Goal: Task Accomplishment & Management: Use online tool/utility

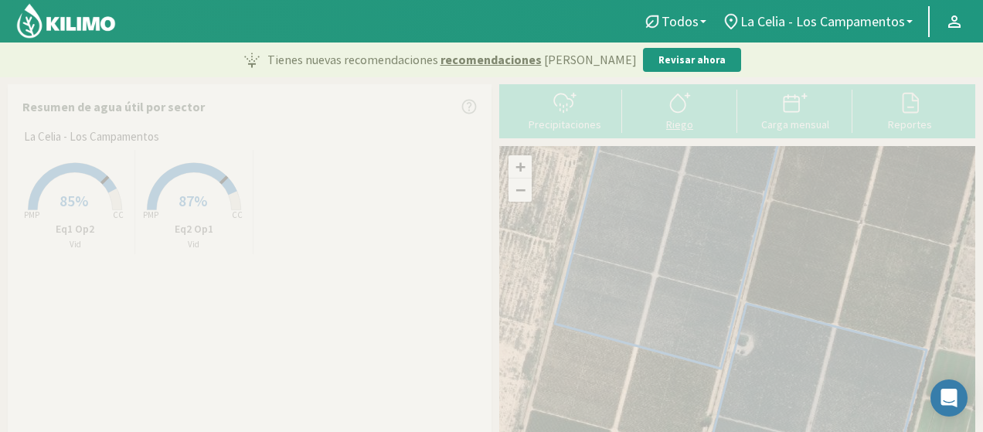
click at [658, 117] on button "Riego" at bounding box center [679, 110] width 115 height 41
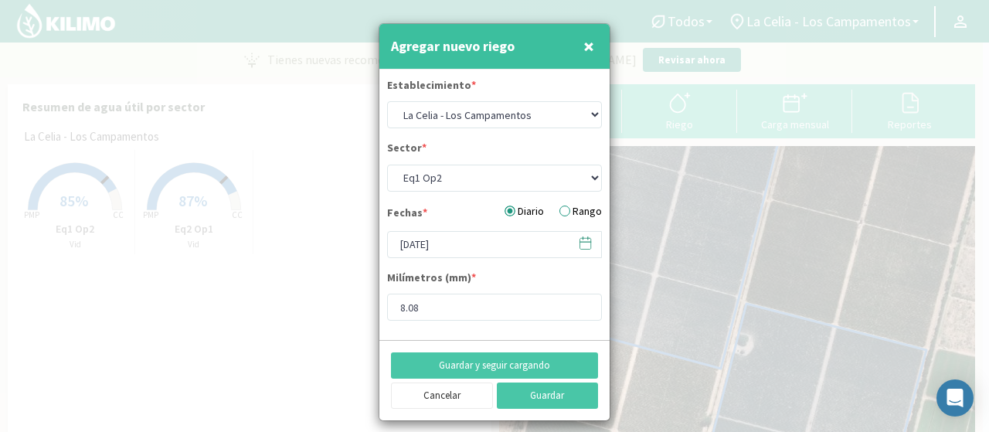
click at [584, 49] on span "×" at bounding box center [589, 46] width 11 height 26
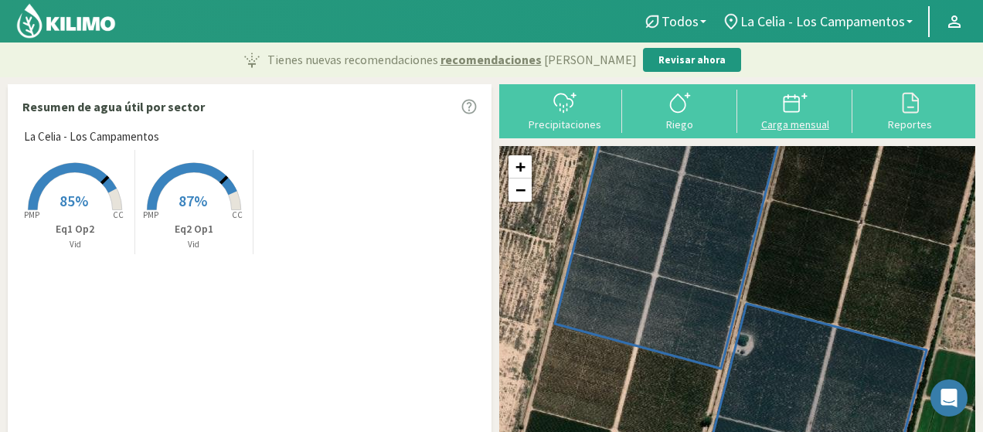
click at [780, 123] on div "Carga mensual" at bounding box center [795, 124] width 106 height 11
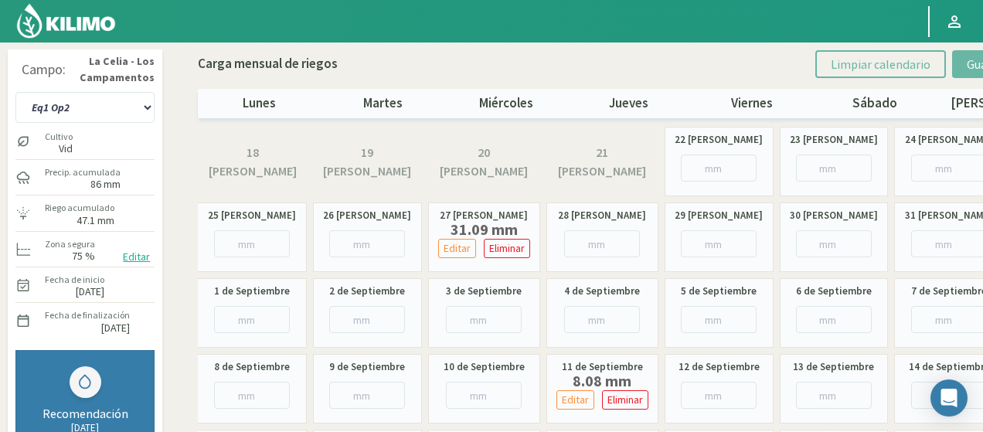
scroll to position [77, 0]
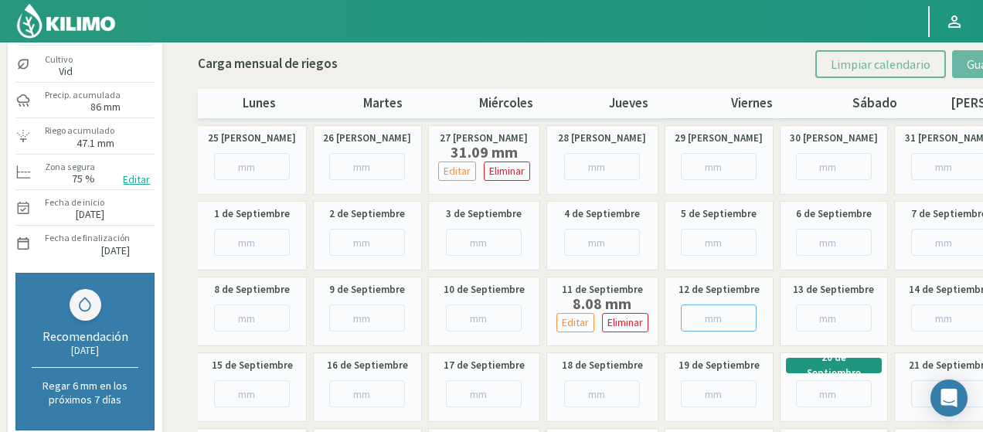
click at [698, 315] on input "number" at bounding box center [719, 318] width 76 height 27
paste input "9.40"
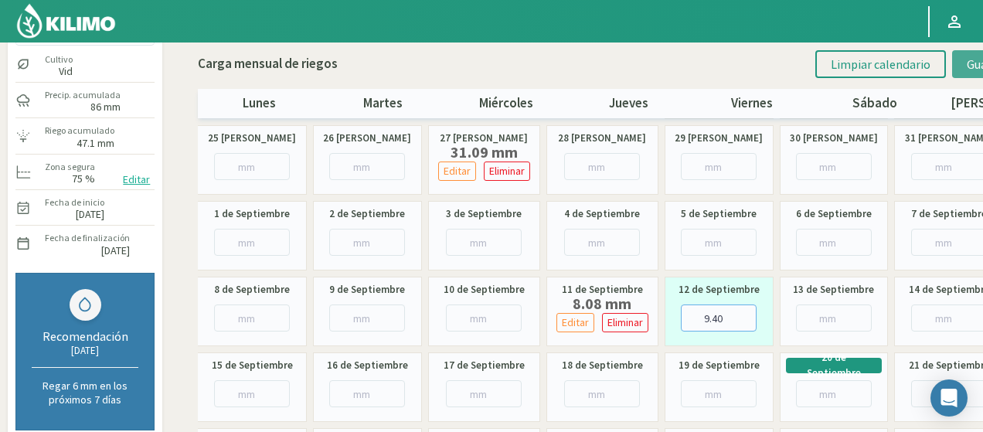
type input "9.40"
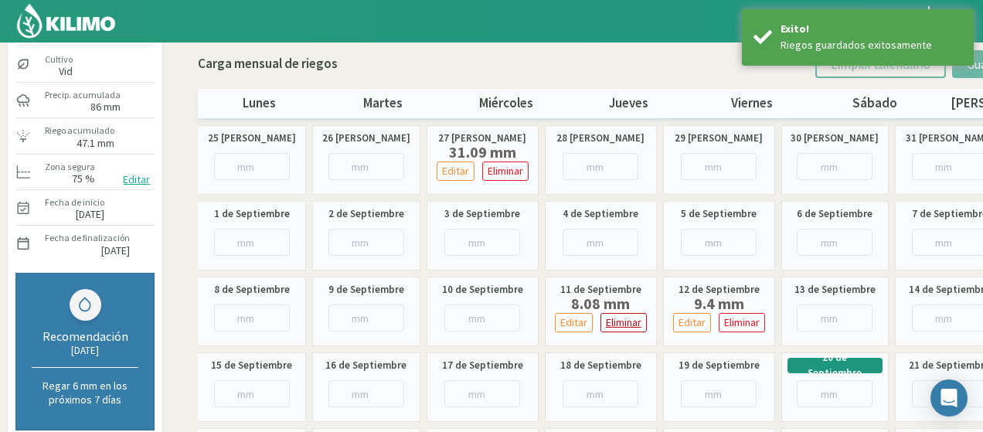
click at [623, 325] on p "Eliminar" at bounding box center [624, 323] width 36 height 18
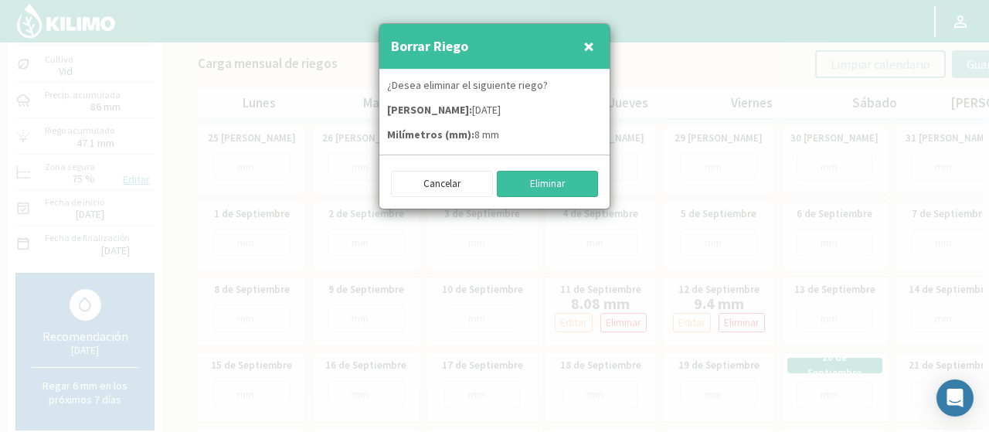
click at [558, 182] on button "Eliminar" at bounding box center [548, 184] width 102 height 26
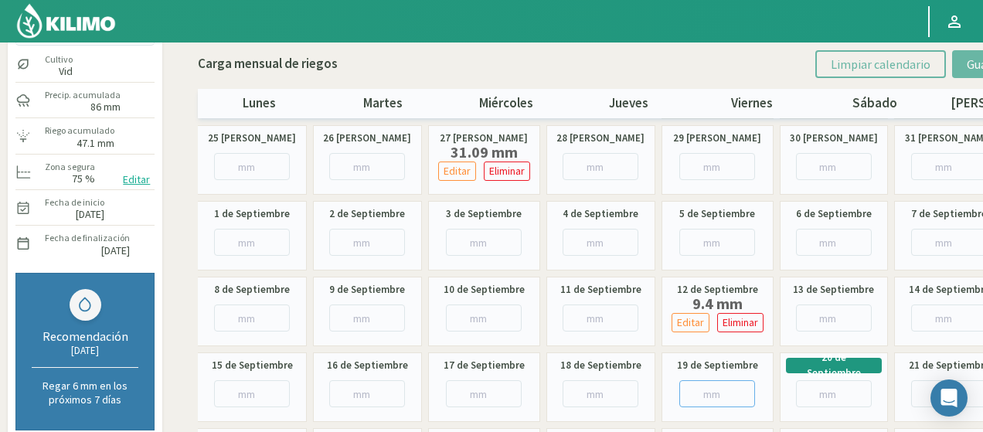
click at [692, 387] on input "number" at bounding box center [717, 393] width 76 height 27
paste input "14.10"
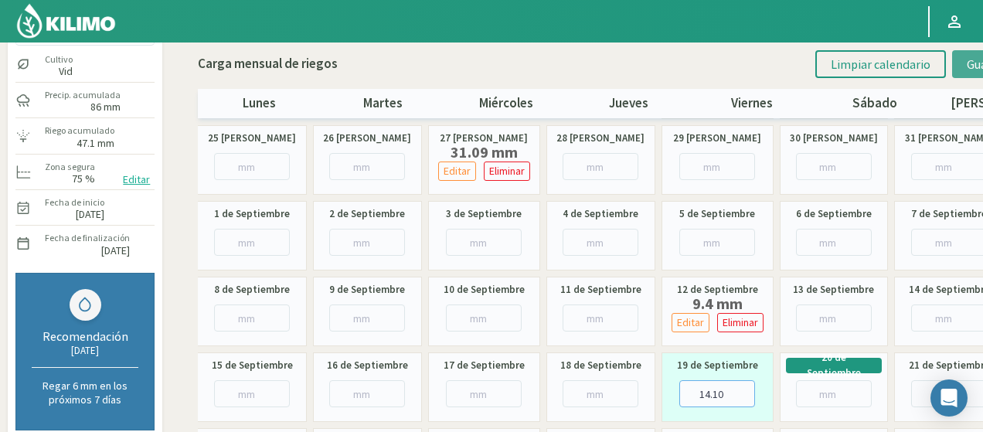
type input "14.10"
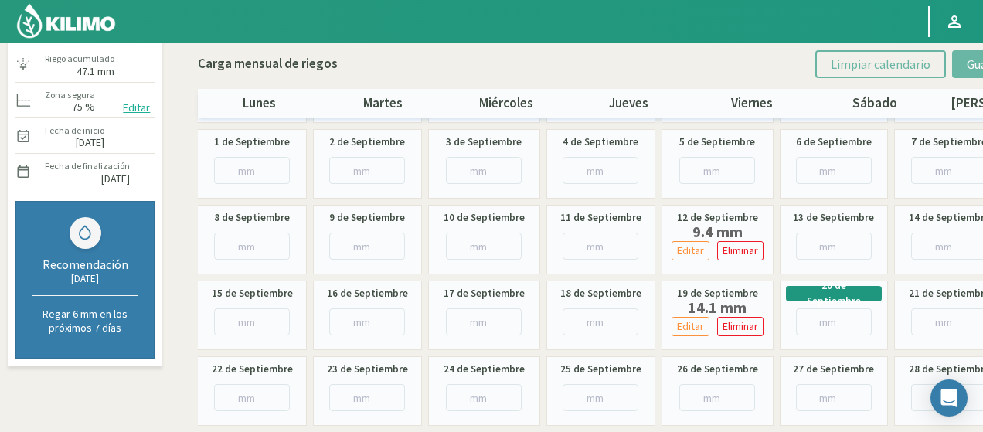
scroll to position [0, 0]
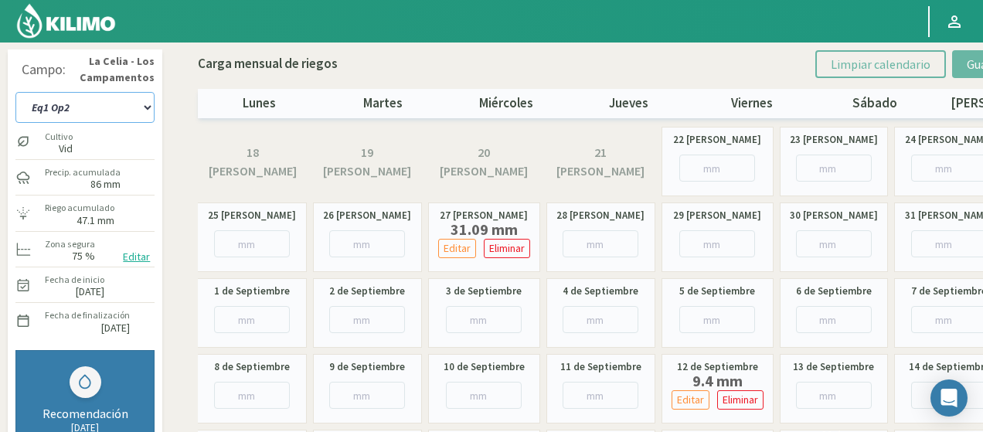
click at [128, 107] on select "Eq1 Op2 Eq2 Op1" at bounding box center [84, 107] width 139 height 31
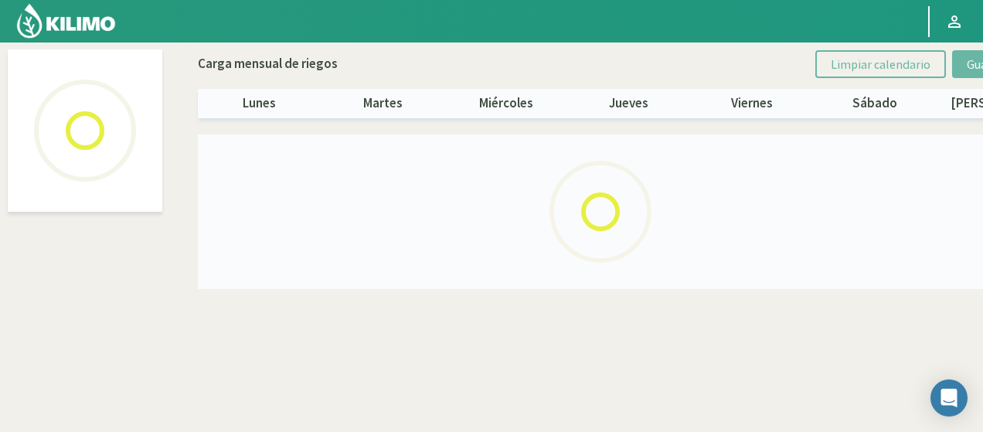
select select "1: Object"
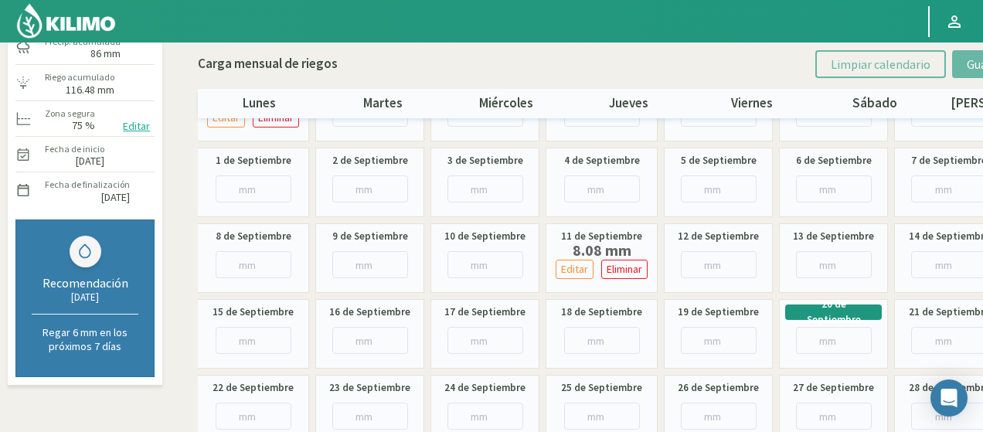
scroll to position [155, 0]
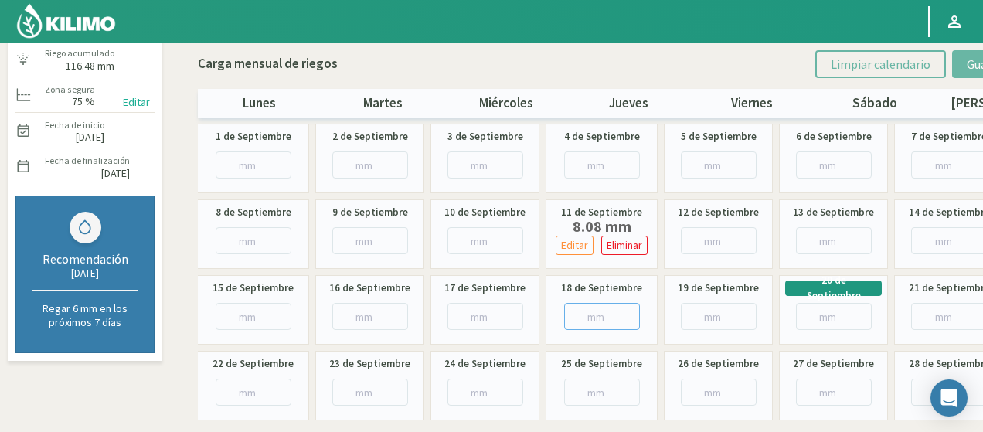
click at [612, 313] on input "number" at bounding box center [602, 316] width 76 height 27
paste input "26.61"
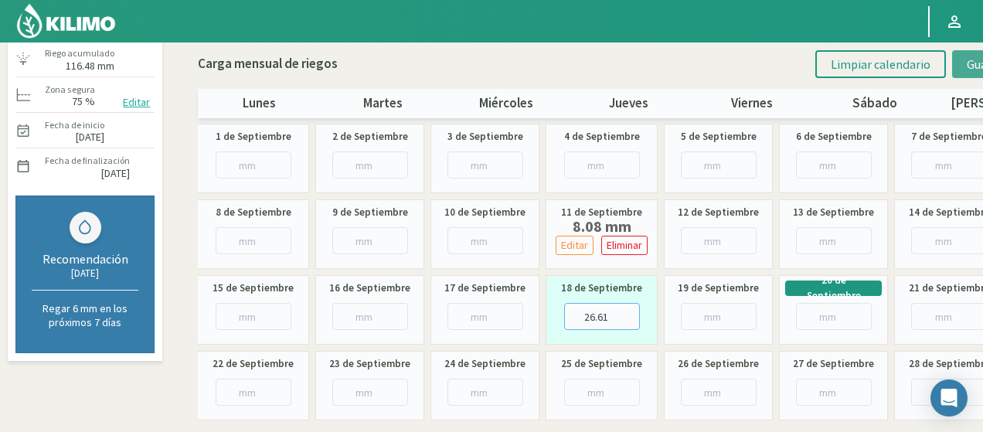
type input "26.61"
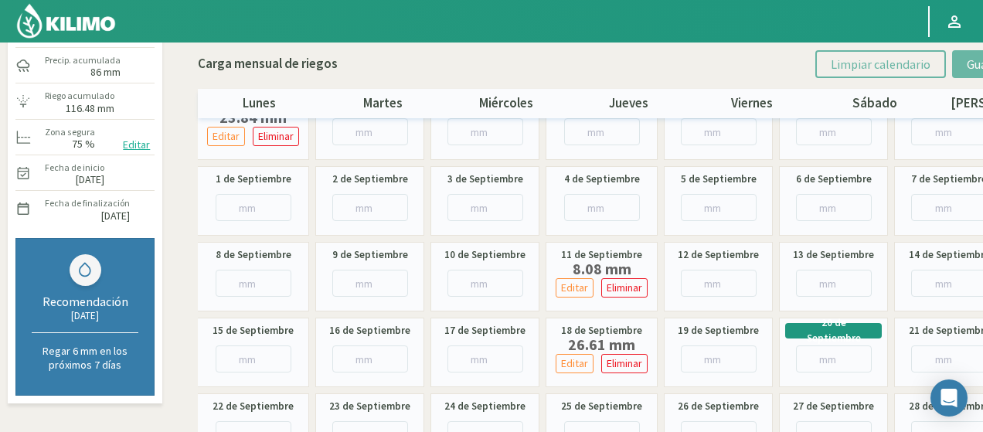
scroll to position [0, 0]
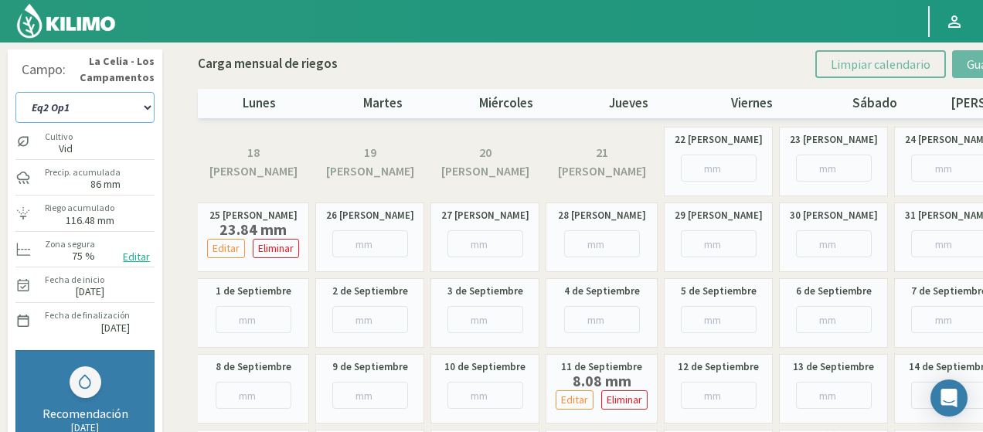
click at [70, 106] on select "Eq1 Op2 Eq2 Op1" at bounding box center [84, 107] width 139 height 31
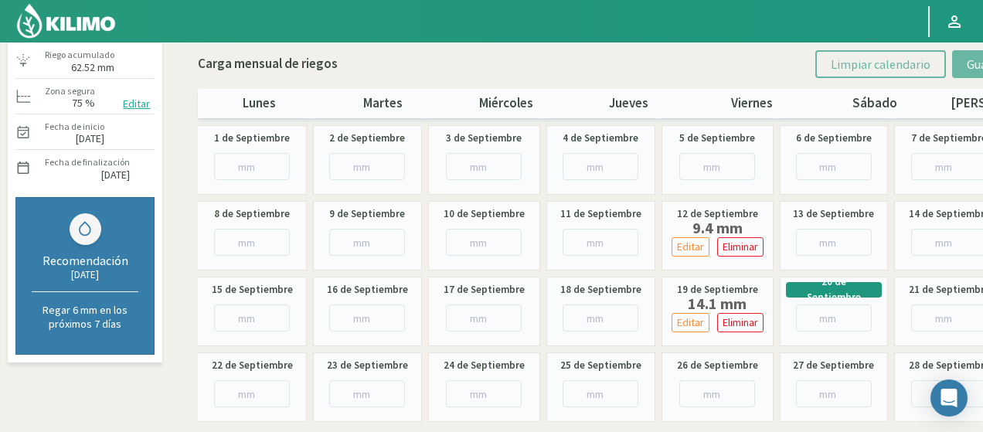
scroll to position [155, 0]
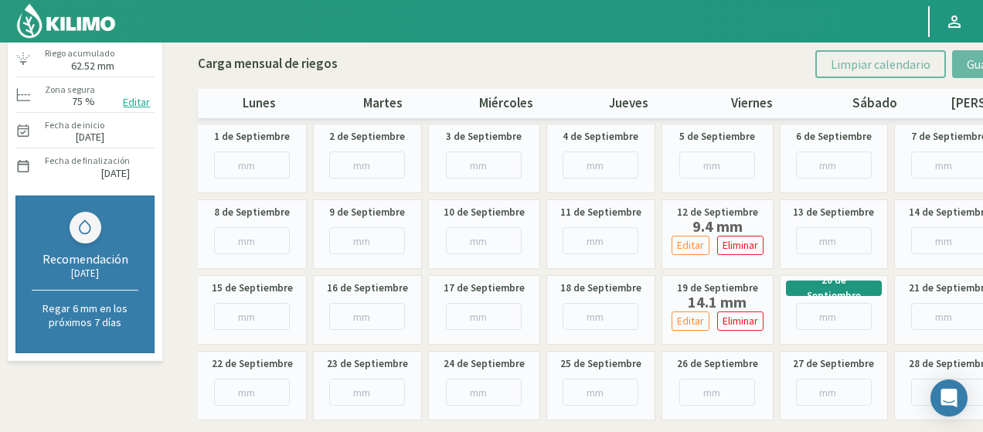
click at [80, 14] on img at bounding box center [65, 20] width 101 height 37
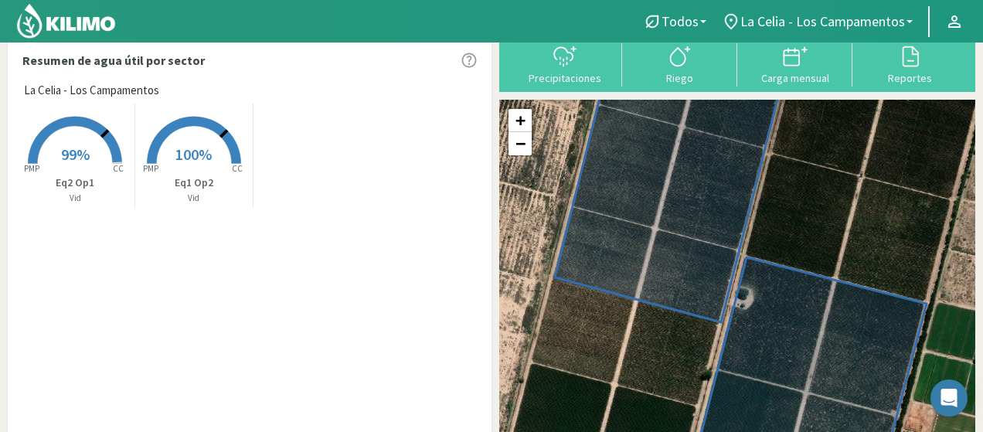
scroll to position [35, 0]
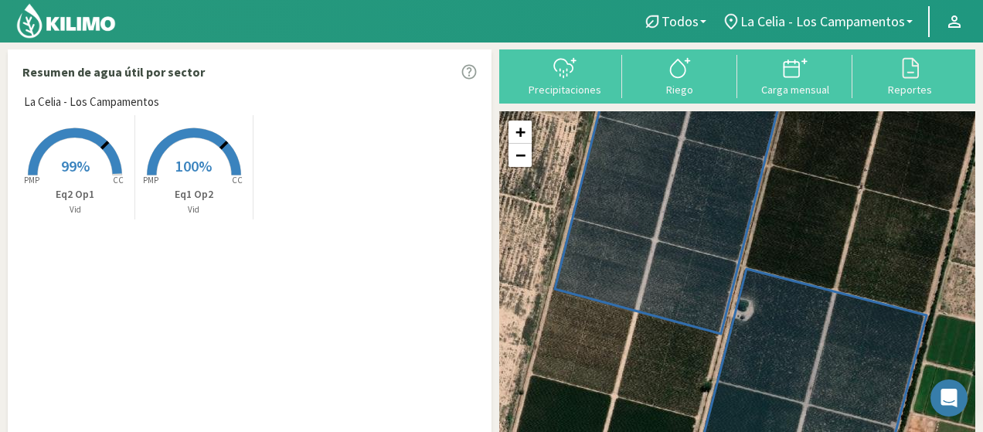
click at [87, 18] on img at bounding box center [65, 20] width 101 height 37
click at [270, 256] on div "La [PERSON_NAME] - Los Campamentos Created with Highcharts 9.2.2 PMP CC 99% Eq2…" at bounding box center [253, 272] width 475 height 356
click at [63, 19] on img at bounding box center [65, 20] width 101 height 37
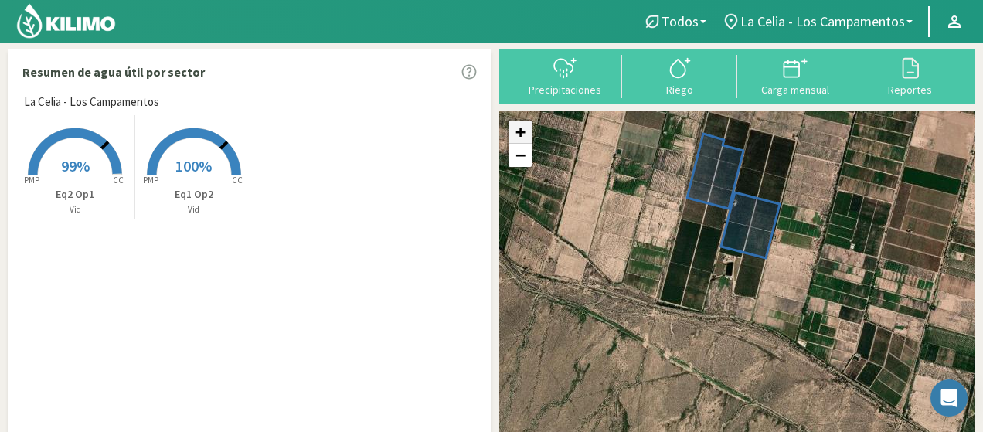
click at [513, 128] on link "+" at bounding box center [520, 132] width 23 height 23
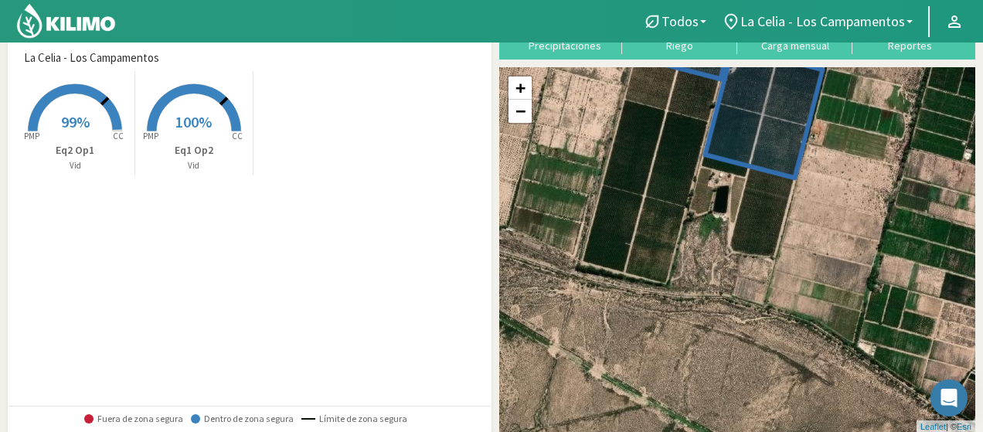
click at [514, 128] on div "+ − Leaflet | © Esri" at bounding box center [737, 250] width 476 height 366
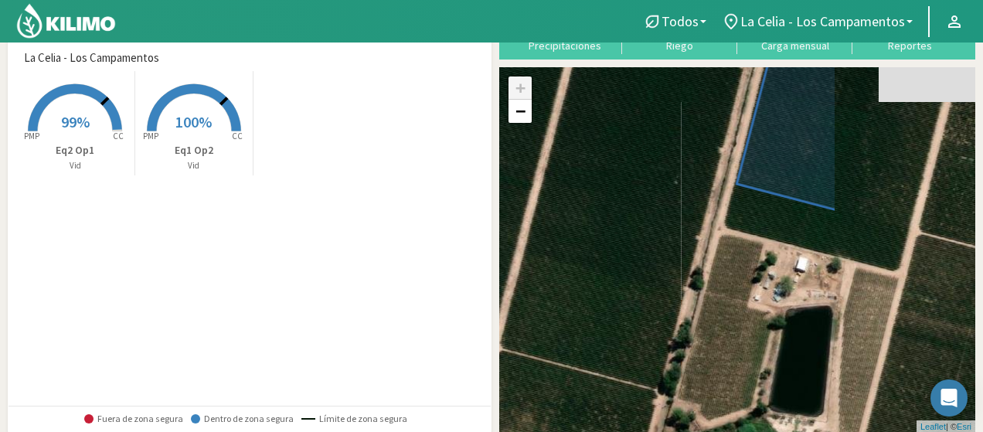
drag, startPoint x: 866, startPoint y: 199, endPoint x: 638, endPoint y: 220, distance: 228.3
click at [638, 220] on div "+ − Leaflet | © Esri" at bounding box center [737, 250] width 476 height 366
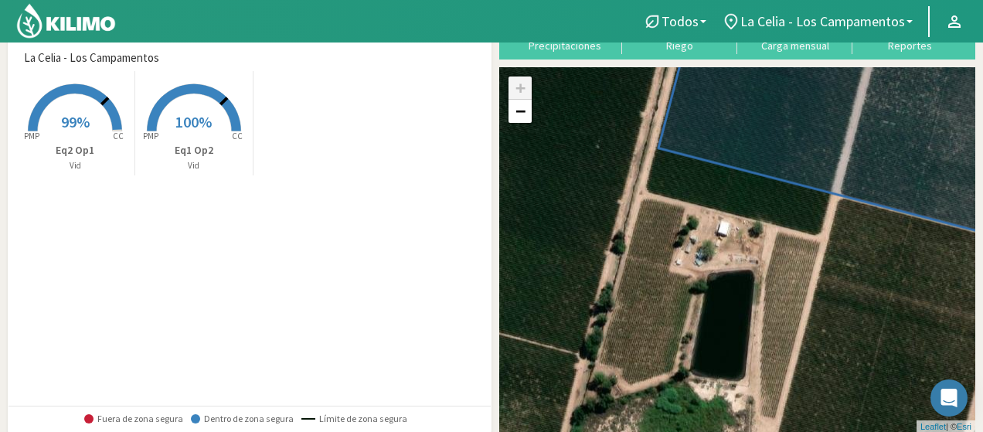
drag, startPoint x: 750, startPoint y: 247, endPoint x: 674, endPoint y: 177, distance: 103.4
click at [683, 180] on div "+ − Leaflet | © Esri" at bounding box center [737, 250] width 476 height 366
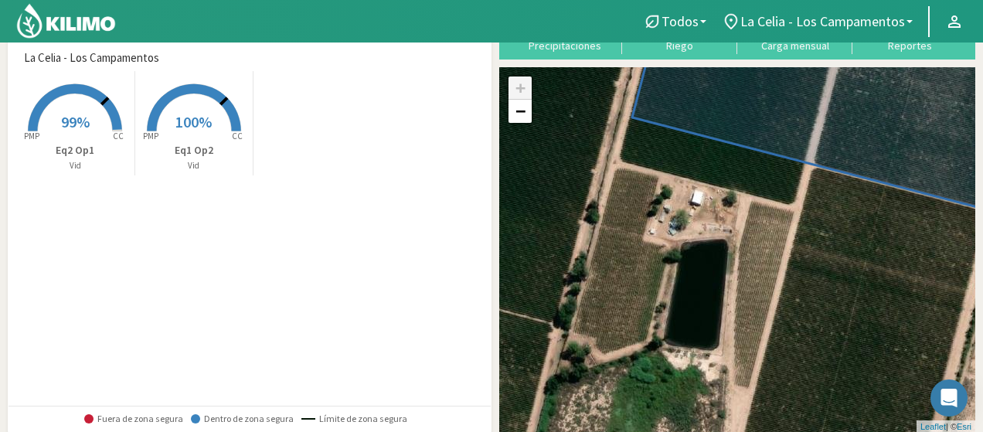
click at [522, 87] on link "+" at bounding box center [520, 88] width 23 height 23
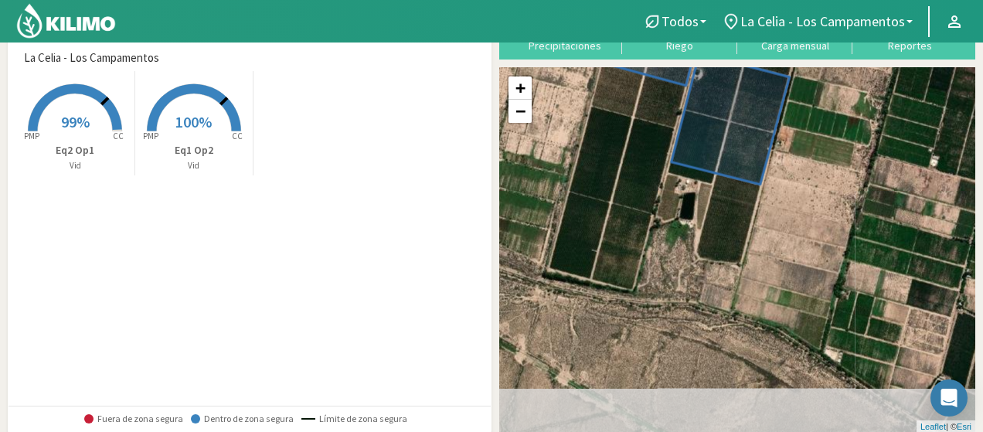
drag, startPoint x: 659, startPoint y: 345, endPoint x: 682, endPoint y: 236, distance: 112.0
click at [682, 236] on div "+ − Leaflet | © Esri" at bounding box center [737, 250] width 476 height 366
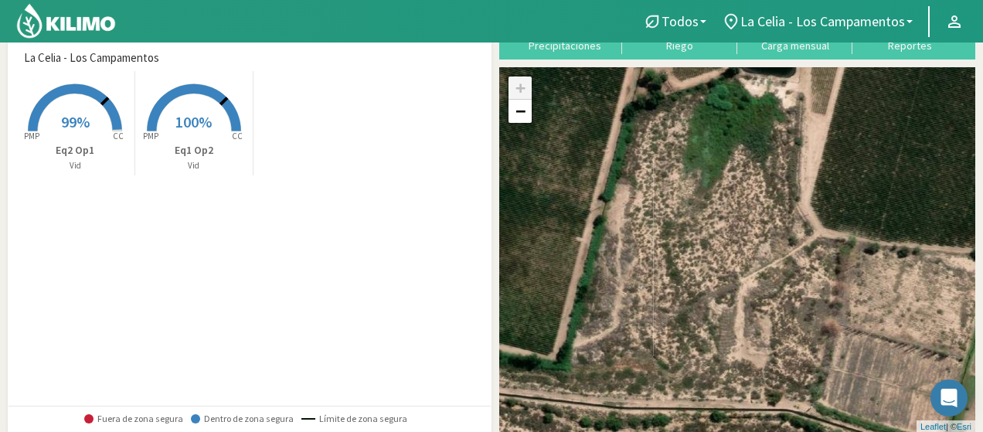
drag, startPoint x: 728, startPoint y: 223, endPoint x: 801, endPoint y: 339, distance: 136.6
click at [801, 339] on div "+ − Leaflet | © Esri" at bounding box center [737, 250] width 476 height 366
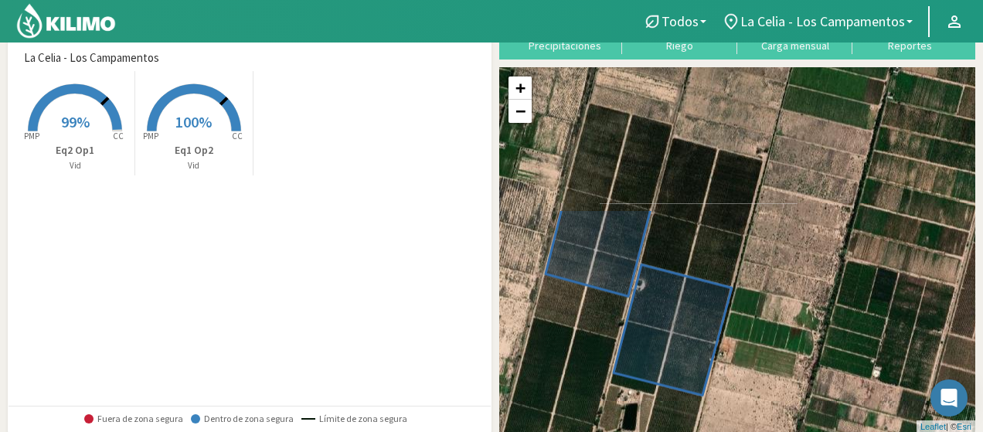
drag, startPoint x: 833, startPoint y: 183, endPoint x: 720, endPoint y: 366, distance: 215.5
click at [720, 366] on div "+ − Leaflet | © Esri" at bounding box center [737, 250] width 476 height 366
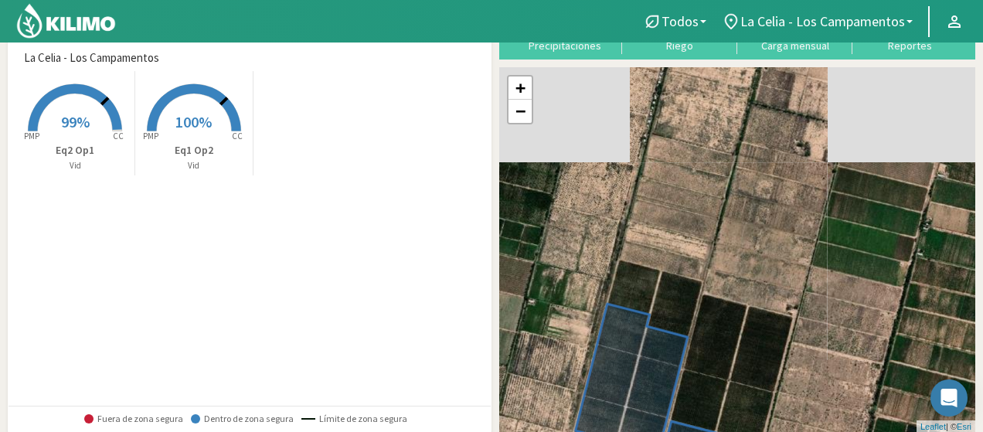
drag, startPoint x: 714, startPoint y: 270, endPoint x: 730, endPoint y: 415, distance: 146.1
click at [730, 415] on div "+ − Leaflet | © Esri" at bounding box center [737, 250] width 476 height 366
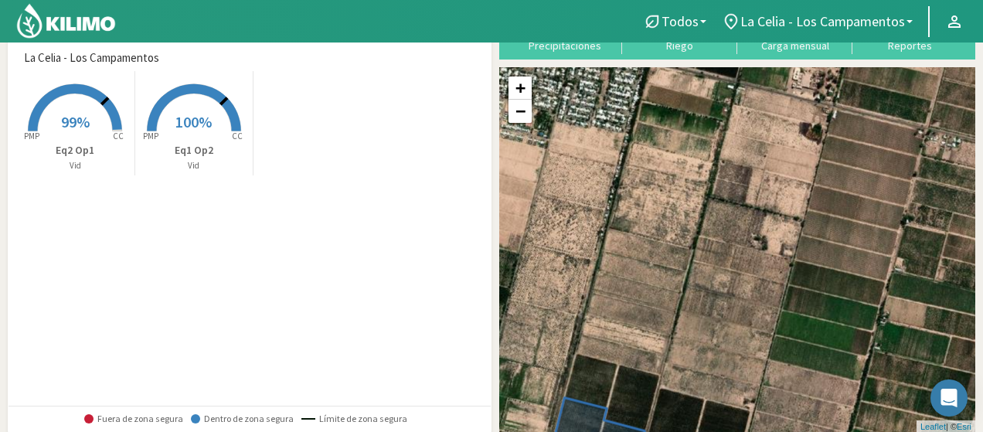
drag, startPoint x: 750, startPoint y: 254, endPoint x: 700, endPoint y: 362, distance: 119.0
click at [700, 362] on div "+ − Leaflet | © Esri" at bounding box center [737, 250] width 476 height 366
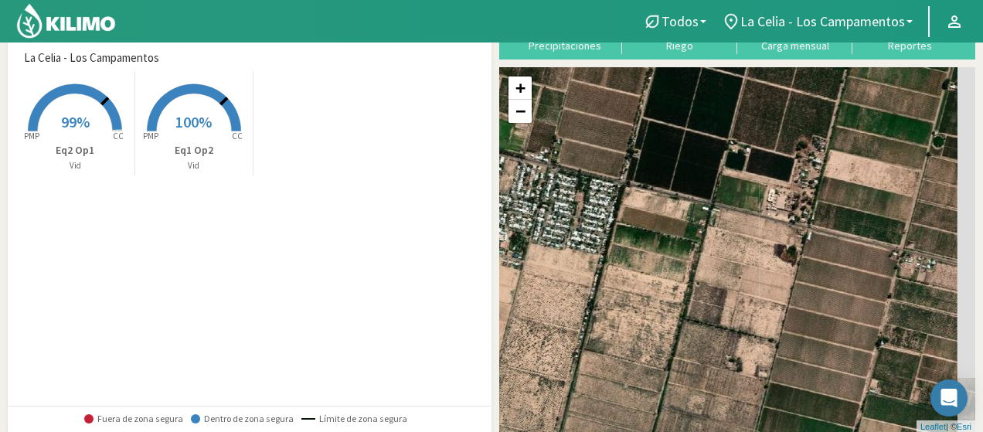
drag, startPoint x: 711, startPoint y: 305, endPoint x: 693, endPoint y: 379, distance: 76.3
click at [693, 379] on div "+ − Leaflet | © Esri" at bounding box center [737, 250] width 476 height 366
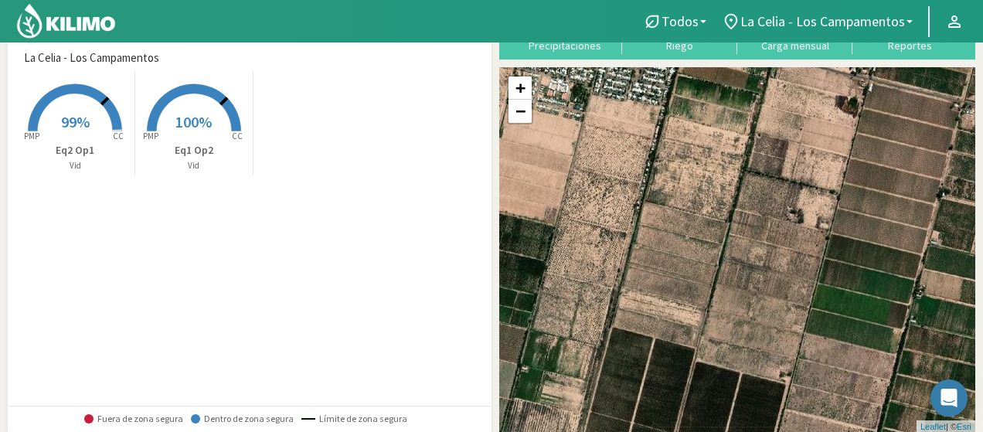
drag, startPoint x: 708, startPoint y: 339, endPoint x: 770, endPoint y: 168, distance: 180.9
click at [770, 168] on div "+ − Leaflet | © Esri" at bounding box center [737, 250] width 476 height 366
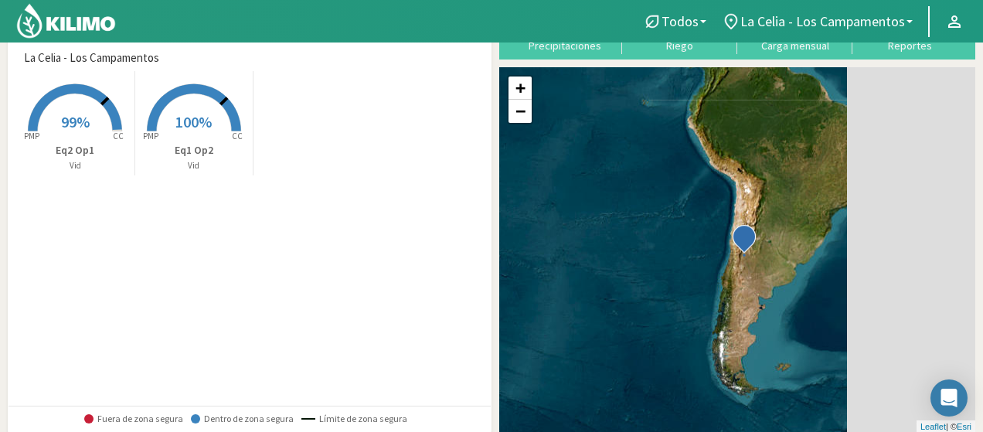
drag, startPoint x: 894, startPoint y: 322, endPoint x: 740, endPoint y: 293, distance: 156.6
click at [740, 293] on div "+ − Leaflet | © Esri" at bounding box center [737, 250] width 476 height 366
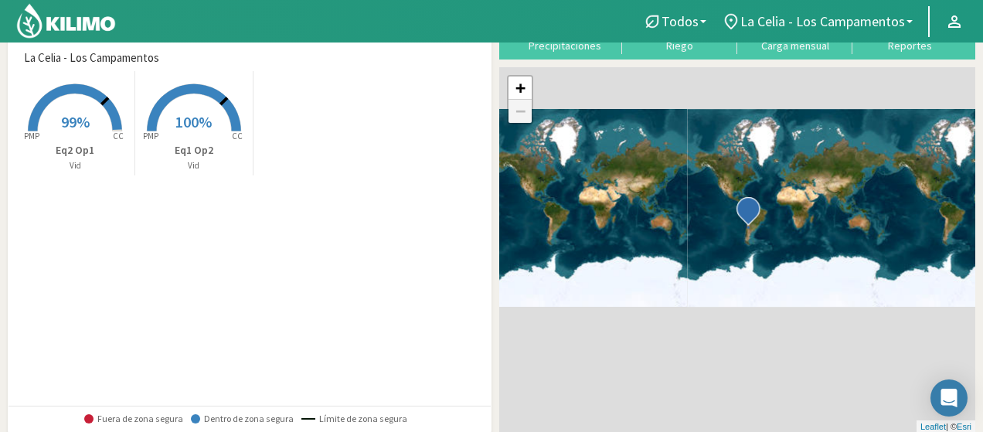
drag, startPoint x: 705, startPoint y: 241, endPoint x: 652, endPoint y: 186, distance: 76.0
click at [654, 186] on div "+ − Leaflet | © Esri" at bounding box center [737, 250] width 476 height 366
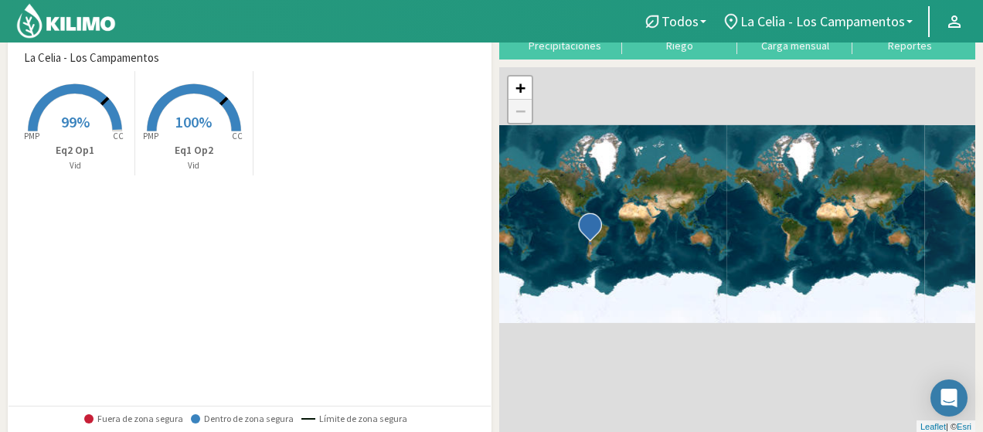
drag, startPoint x: 833, startPoint y: 193, endPoint x: 644, endPoint y: 220, distance: 191.3
click at [644, 220] on div "+ − Leaflet | © Esri" at bounding box center [737, 250] width 476 height 366
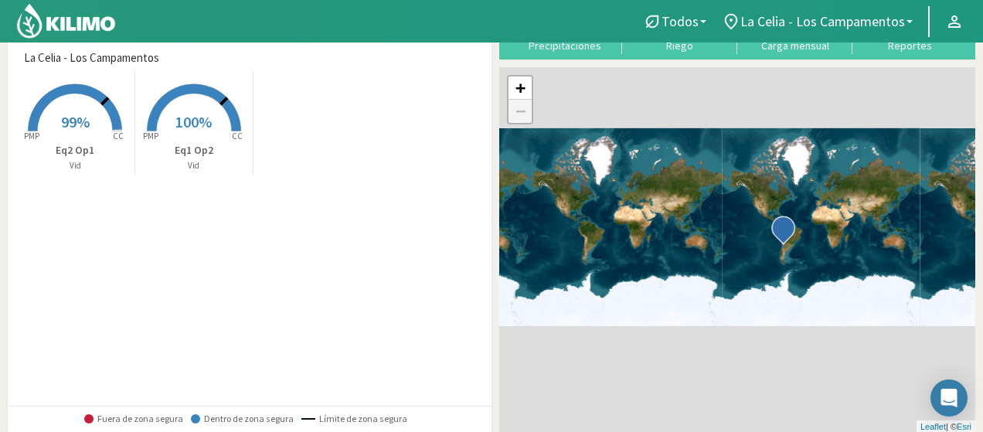
drag, startPoint x: 777, startPoint y: 219, endPoint x: 988, endPoint y: 216, distance: 211.8
click at [983, 216] on html "Todos Todos Vid La [PERSON_NAME] - Los Campamentos Todos La [PERSON_NAME] - Los…" at bounding box center [491, 137] width 983 height 432
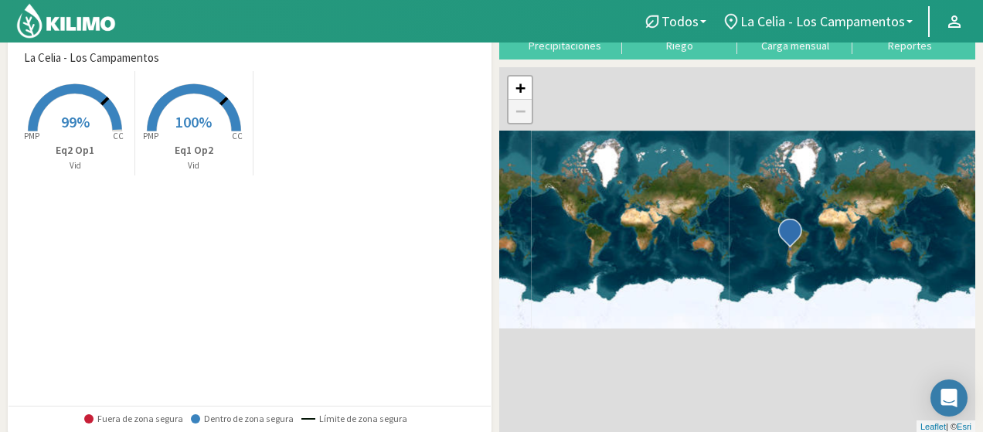
drag, startPoint x: 872, startPoint y: 230, endPoint x: 881, endPoint y: 233, distance: 9.8
click at [881, 233] on div "+ − Leaflet | © Esri" at bounding box center [737, 250] width 476 height 366
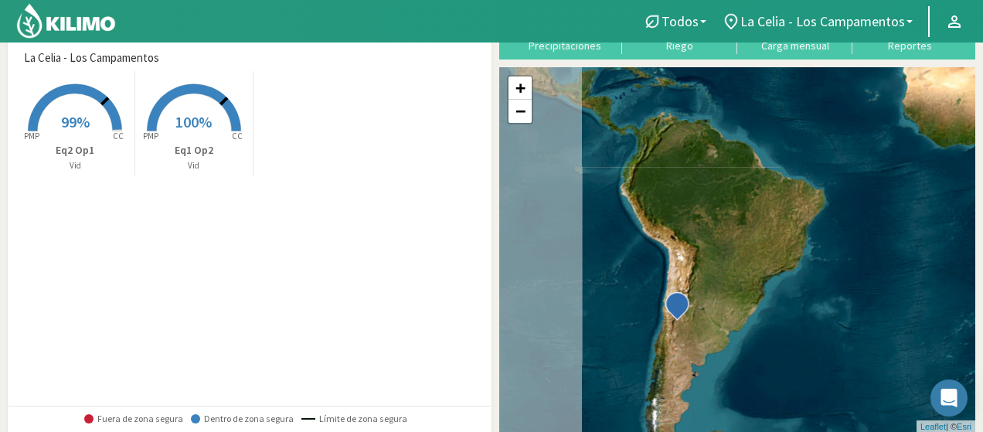
drag, startPoint x: 581, startPoint y: 245, endPoint x: 873, endPoint y: 237, distance: 292.2
click at [873, 237] on div "+ − Leaflet | © Esri" at bounding box center [737, 250] width 476 height 366
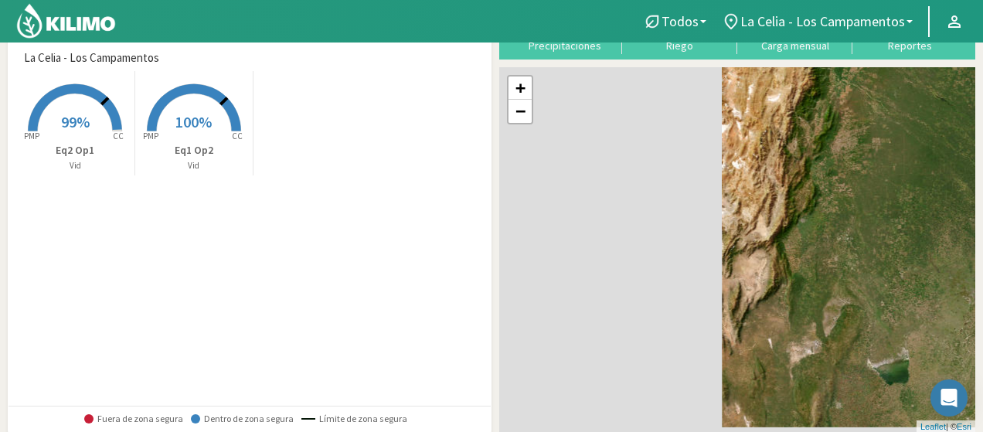
drag, startPoint x: 612, startPoint y: 288, endPoint x: 983, endPoint y: 180, distance: 386.2
click at [983, 183] on html "Todos Todos Vid La [PERSON_NAME] - Los Campamentos Todos La [PERSON_NAME] - Los…" at bounding box center [491, 137] width 983 height 432
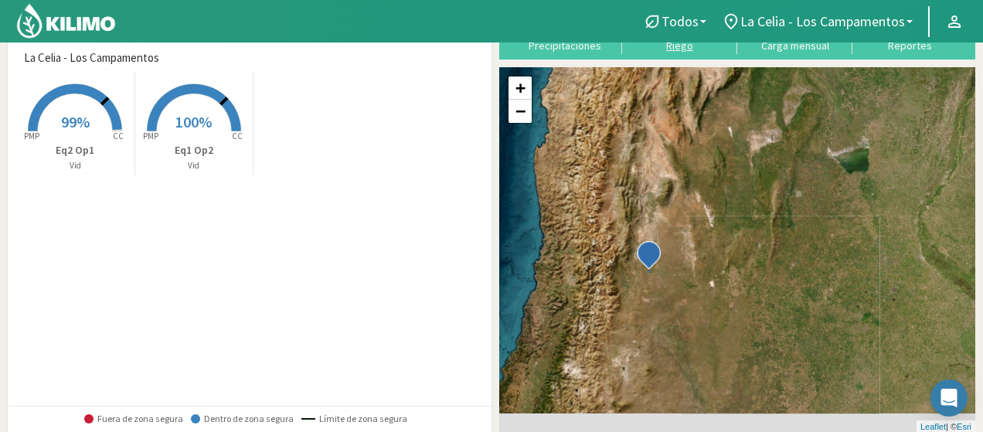
drag, startPoint x: 754, startPoint y: 291, endPoint x: 687, endPoint y: 50, distance: 250.3
click at [690, 52] on div "Resumen de agua útil por sector La [PERSON_NAME] - Los Campamentos Created with…" at bounding box center [492, 411] width 968 height 813
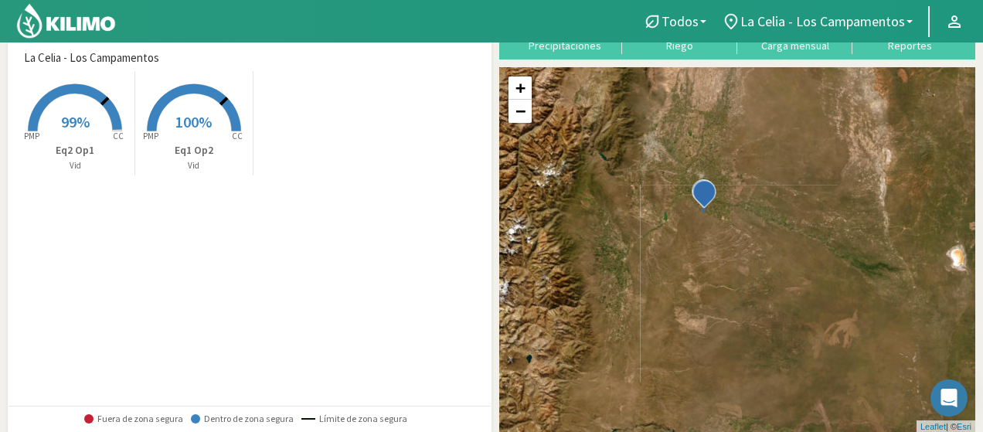
drag, startPoint x: 578, startPoint y: 253, endPoint x: 722, endPoint y: 240, distance: 144.3
click at [722, 240] on div "+ − Leaflet | © Esri" at bounding box center [737, 250] width 476 height 366
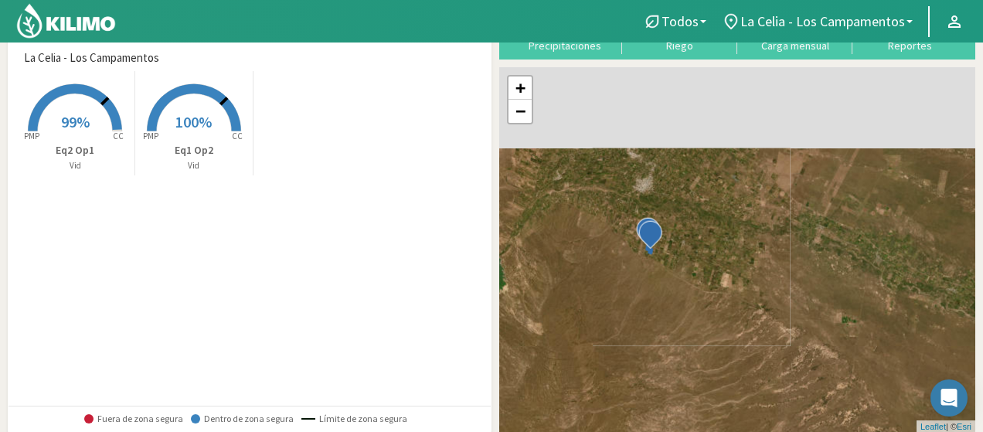
drag, startPoint x: 665, startPoint y: 216, endPoint x: 680, endPoint y: 453, distance: 237.8
click at [680, 353] on html "Todos Todos Vid La [PERSON_NAME] - Los Campamentos Todos La [PERSON_NAME] - Los…" at bounding box center [491, 137] width 983 height 432
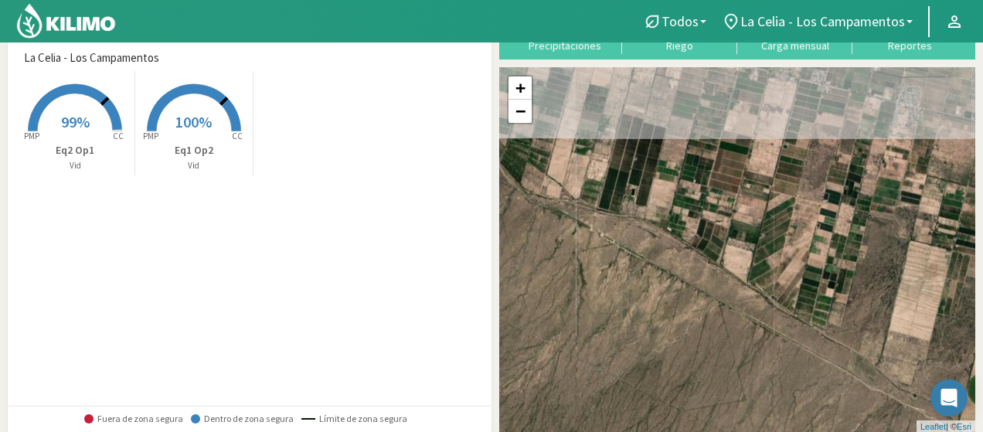
drag, startPoint x: 663, startPoint y: 230, endPoint x: 702, endPoint y: 414, distance: 188.7
click at [702, 414] on div "+ − Leaflet | © Esri" at bounding box center [737, 250] width 476 height 366
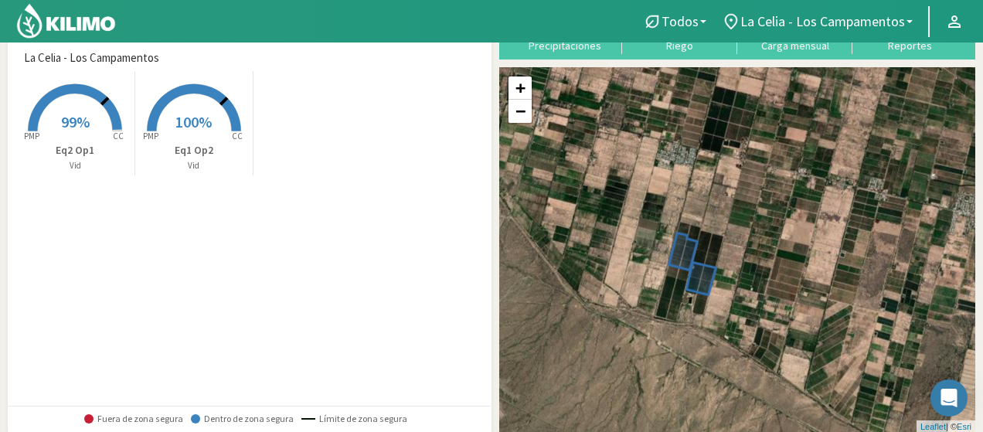
drag, startPoint x: 659, startPoint y: 239, endPoint x: 719, endPoint y: 350, distance: 126.2
click at [719, 350] on div "+ − Leaflet | © Esri" at bounding box center [737, 250] width 476 height 366
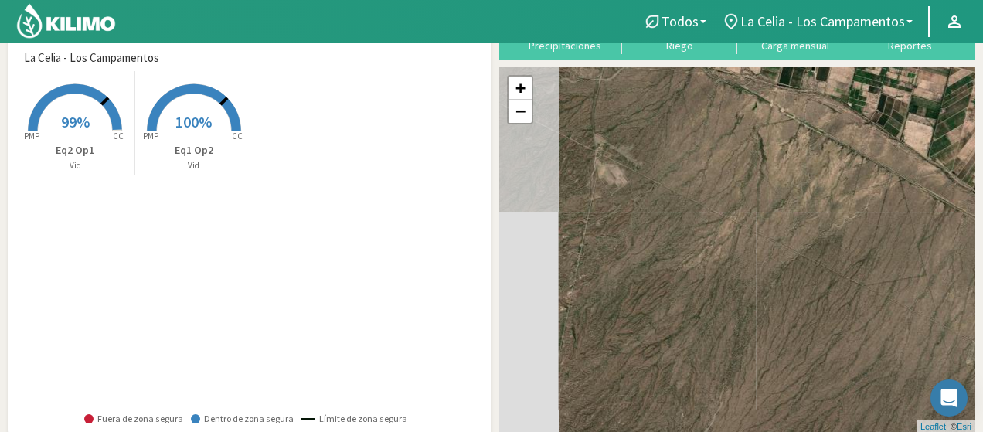
drag, startPoint x: 616, startPoint y: 372, endPoint x: 747, endPoint y: 128, distance: 277.0
click at [747, 128] on div "+ − Leaflet | © Esri" at bounding box center [737, 250] width 476 height 366
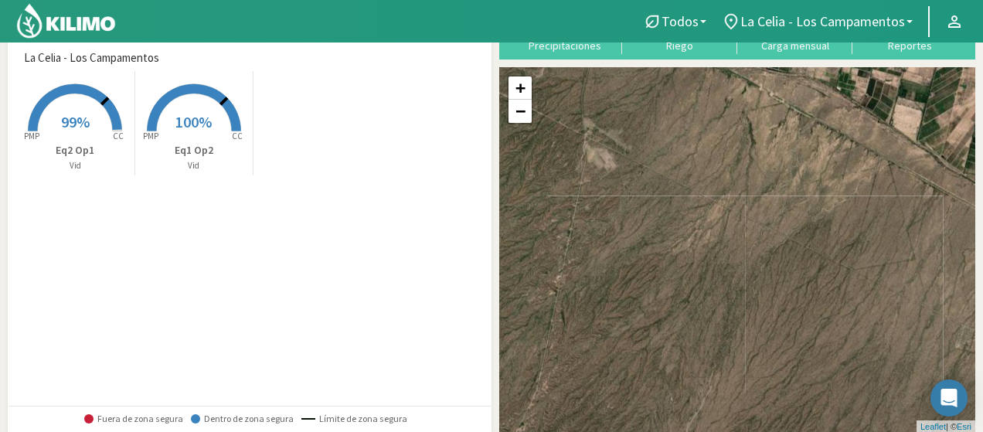
drag, startPoint x: 772, startPoint y: 223, endPoint x: 818, endPoint y: 148, distance: 87.7
click at [815, 149] on div "+ − Leaflet | © Esri" at bounding box center [737, 250] width 476 height 366
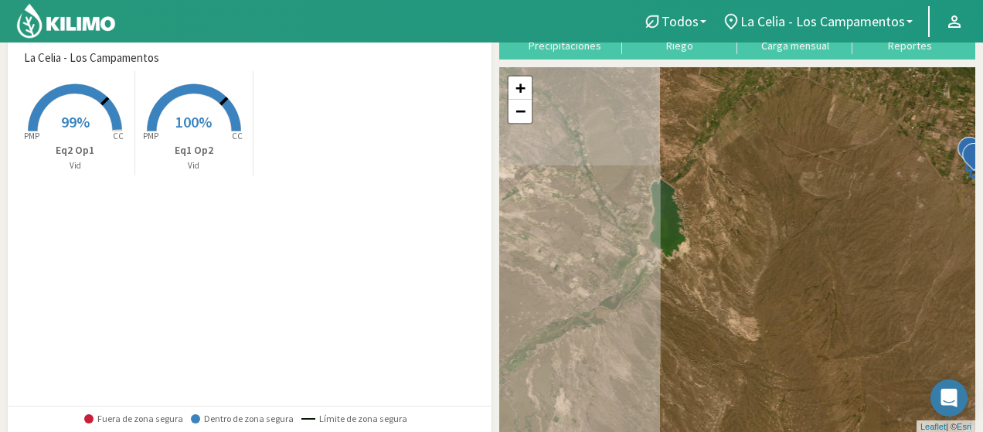
drag, startPoint x: 594, startPoint y: 281, endPoint x: 879, endPoint y: 255, distance: 286.4
click at [879, 255] on div "+ − Leaflet | © Esri" at bounding box center [737, 250] width 476 height 366
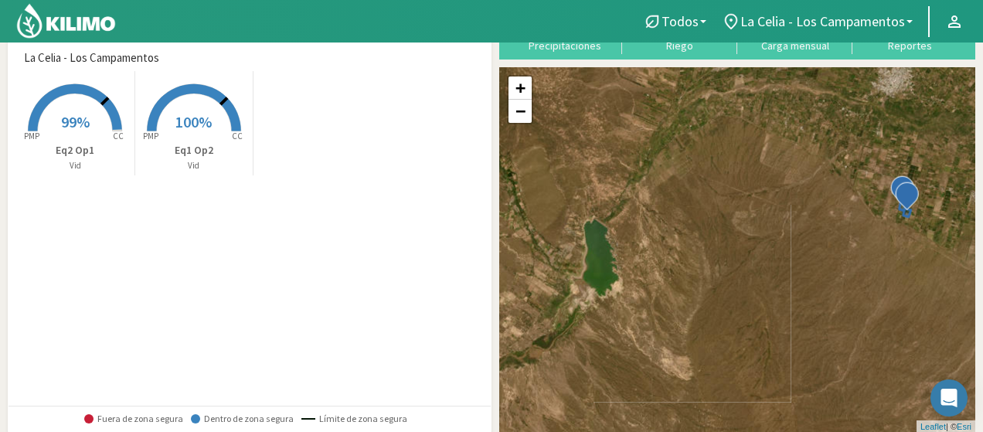
drag, startPoint x: 760, startPoint y: 284, endPoint x: 555, endPoint y: 95, distance: 278.4
click at [555, 95] on div "+ − Leaflet | © Esri" at bounding box center [737, 250] width 476 height 366
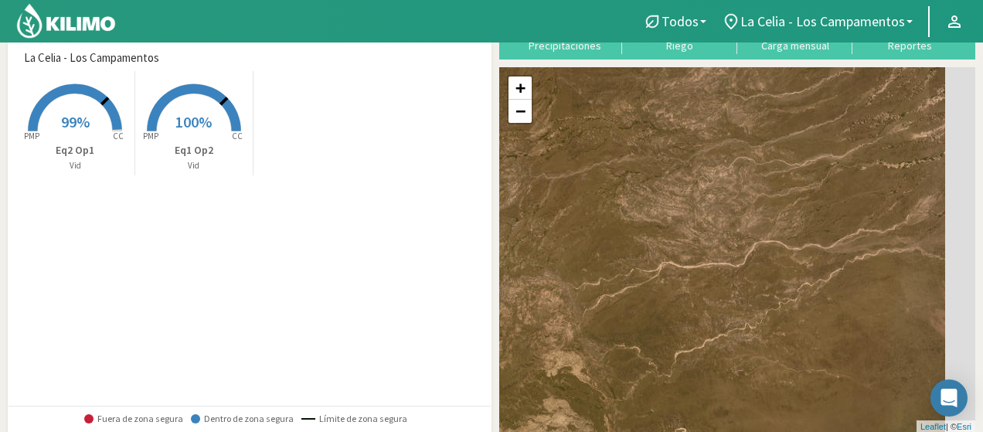
drag, startPoint x: 736, startPoint y: 217, endPoint x: 620, endPoint y: 83, distance: 177.6
click at [623, 87] on div "+ − Leaflet | © Esri" at bounding box center [737, 250] width 476 height 366
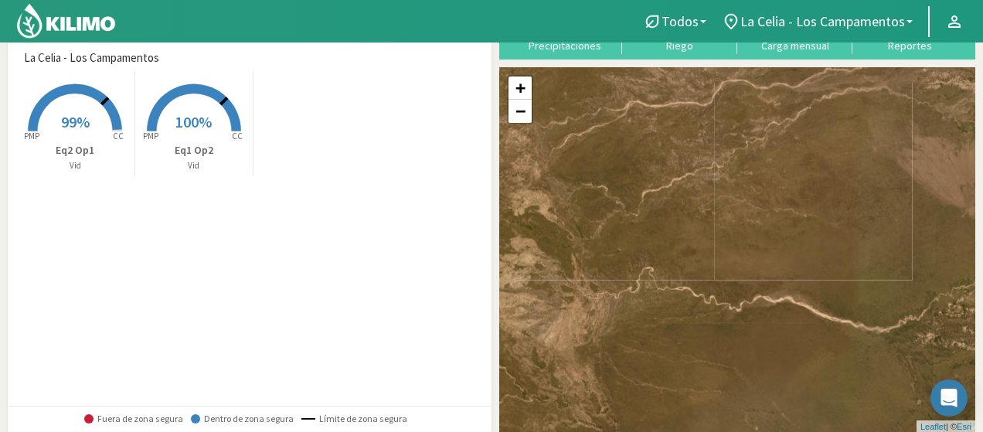
drag, startPoint x: 754, startPoint y: 181, endPoint x: 759, endPoint y: 148, distance: 33.6
click at [759, 148] on div "+ − Leaflet | © Esri" at bounding box center [737, 250] width 476 height 366
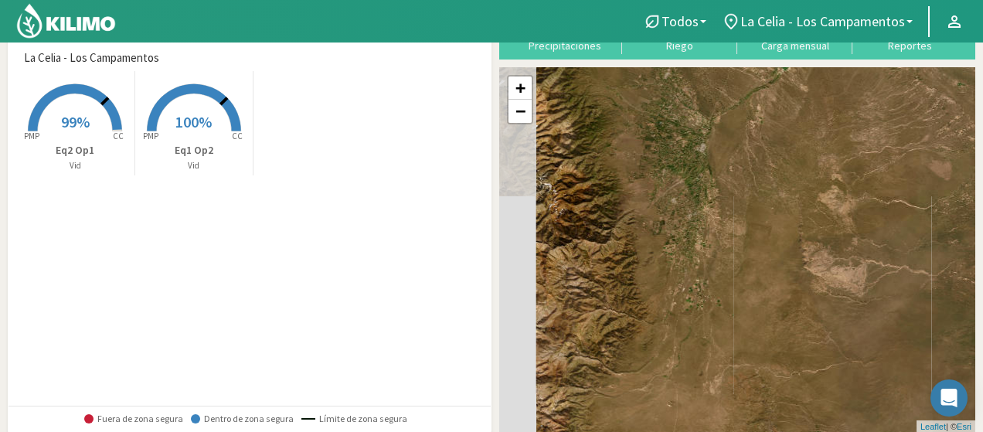
drag, startPoint x: 702, startPoint y: 168, endPoint x: 886, endPoint y: 150, distance: 184.9
click at [886, 150] on div "+ − Leaflet | © Esri" at bounding box center [737, 250] width 476 height 366
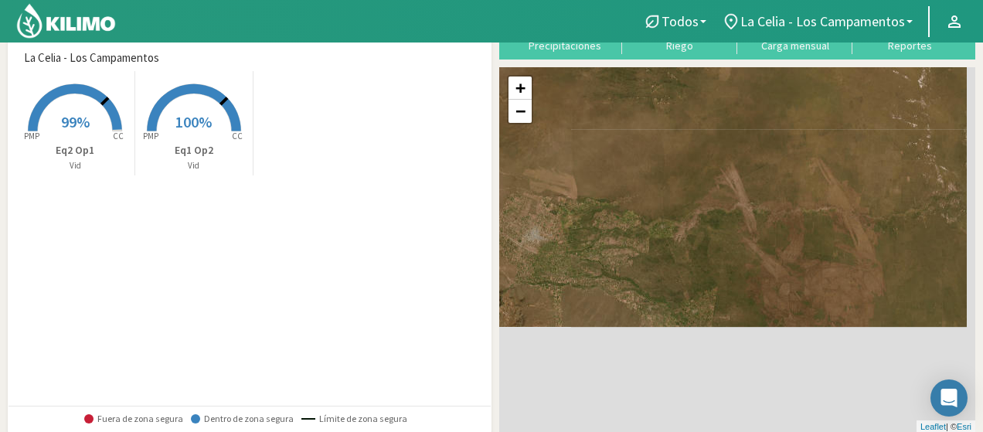
drag, startPoint x: 691, startPoint y: 260, endPoint x: 336, endPoint y: -2, distance: 441.5
click at [336, 0] on html "Todos Todos Vid La [PERSON_NAME] - Los Campamentos Todos La [PERSON_NAME] - Los…" at bounding box center [491, 137] width 983 height 432
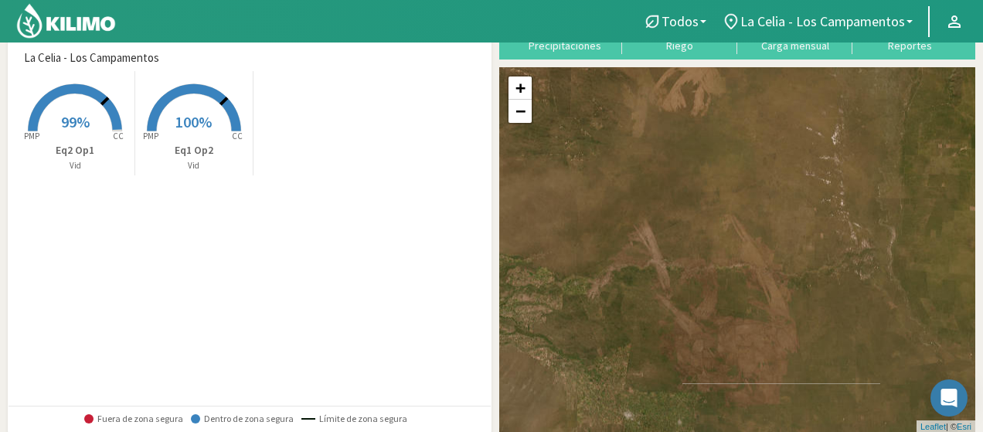
drag, startPoint x: 706, startPoint y: 263, endPoint x: 588, endPoint y: 394, distance: 176.2
click at [588, 393] on div "+ − Leaflet | © Esri" at bounding box center [737, 250] width 476 height 366
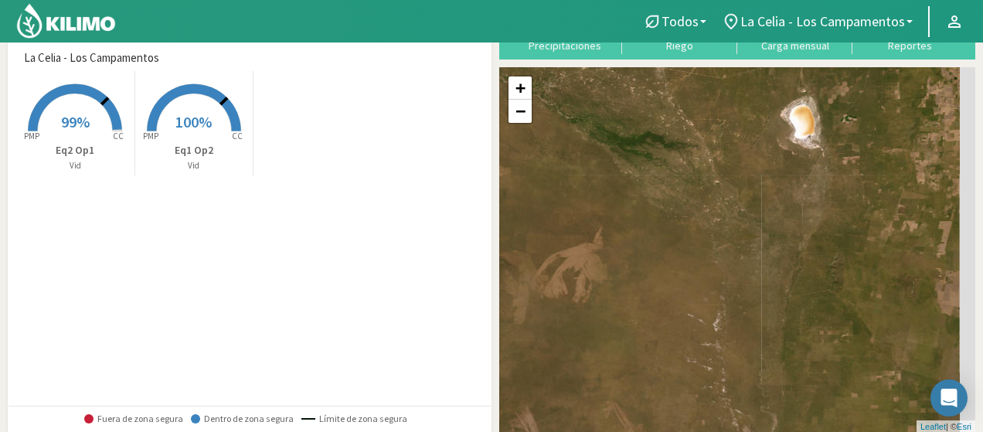
drag, startPoint x: 641, startPoint y: 189, endPoint x: 543, endPoint y: 359, distance: 197.0
click at [543, 359] on div "+ − Leaflet | © Esri" at bounding box center [737, 250] width 476 height 366
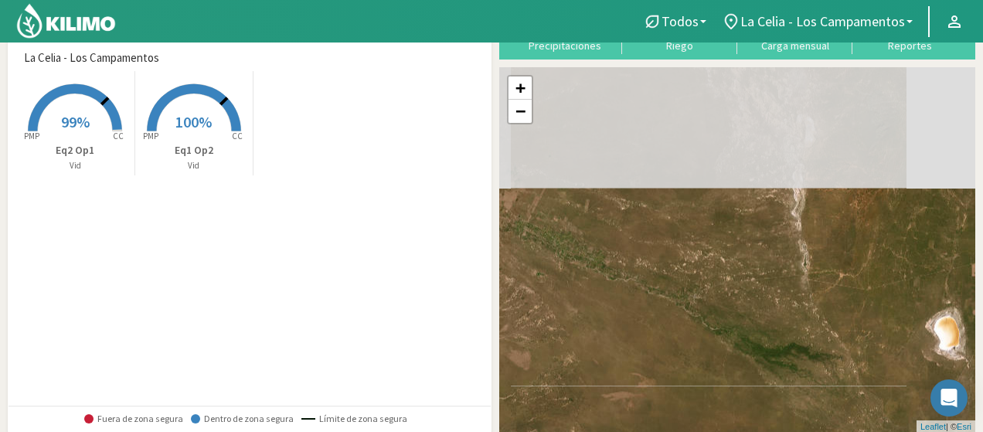
drag, startPoint x: 628, startPoint y: 219, endPoint x: 775, endPoint y: 361, distance: 204.4
click at [775, 361] on div "+ − Leaflet | © Esri" at bounding box center [737, 250] width 476 height 366
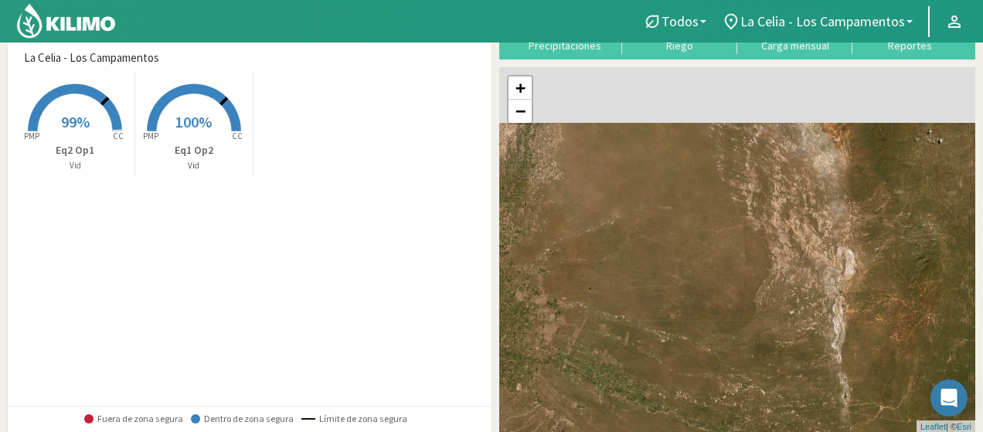
drag, startPoint x: 714, startPoint y: 264, endPoint x: 725, endPoint y: 362, distance: 98.7
click at [740, 383] on div "+ − Leaflet | © Esri" at bounding box center [737, 250] width 476 height 366
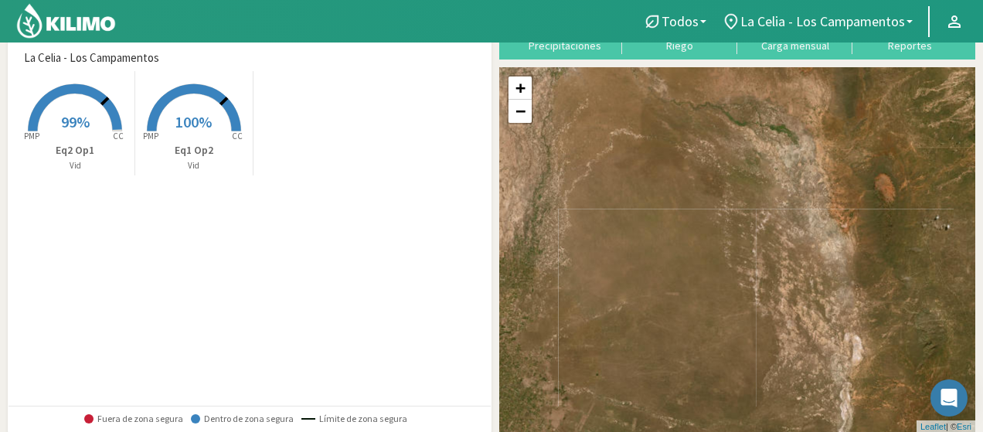
drag, startPoint x: 668, startPoint y: 203, endPoint x: 680, endPoint y: 304, distance: 101.2
click at [680, 304] on div "+ − Leaflet | © Esri" at bounding box center [737, 250] width 476 height 366
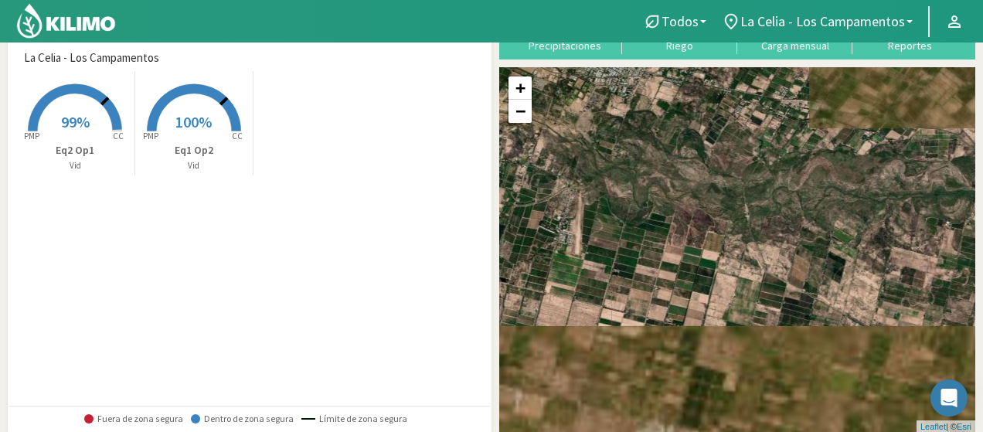
drag, startPoint x: 617, startPoint y: 360, endPoint x: 714, endPoint y: -18, distance: 390.3
click at [714, 0] on html "Todos Todos Vid La [PERSON_NAME] - Los Campamentos Todos La [PERSON_NAME] - Los…" at bounding box center [491, 137] width 983 height 432
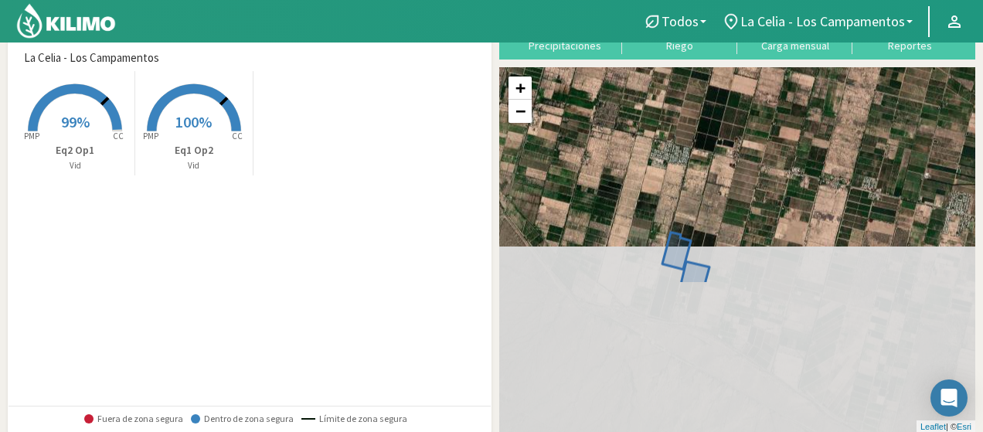
drag, startPoint x: 706, startPoint y: 298, endPoint x: 703, endPoint y: 102, distance: 195.5
click at [703, 85] on div "+ − Leaflet | © Esri" at bounding box center [737, 250] width 476 height 366
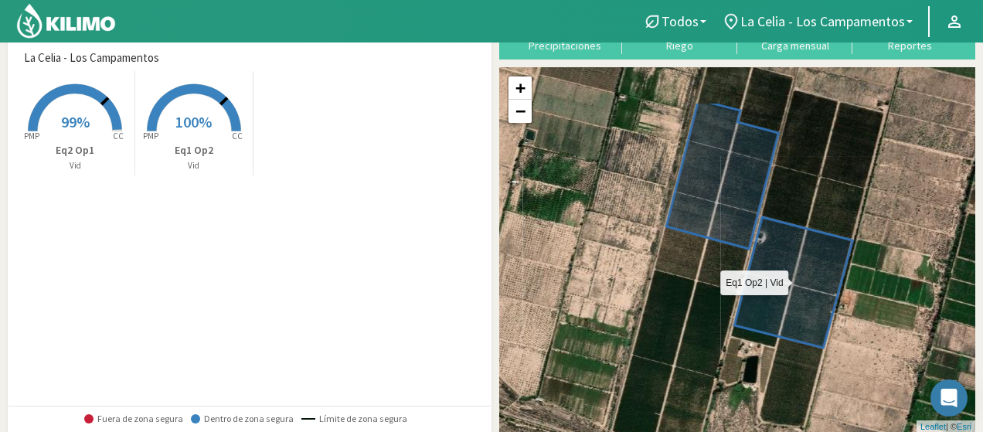
drag, startPoint x: 679, startPoint y: 256, endPoint x: 796, endPoint y: 324, distance: 135.7
click at [796, 324] on icon at bounding box center [793, 282] width 118 height 131
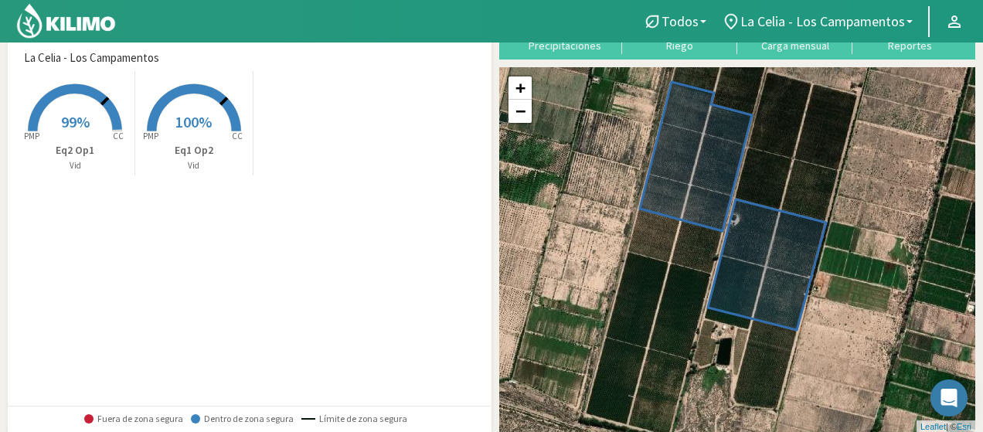
click at [82, 15] on img at bounding box center [65, 20] width 101 height 37
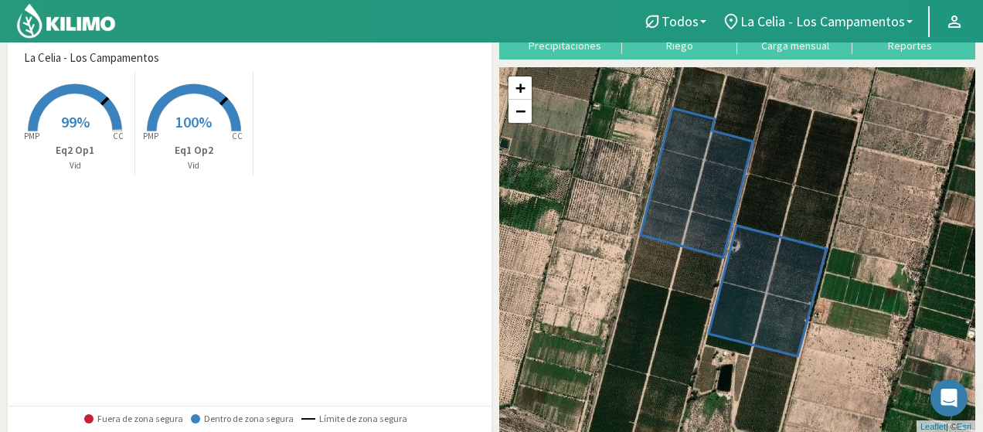
click at [83, 18] on img at bounding box center [65, 20] width 101 height 37
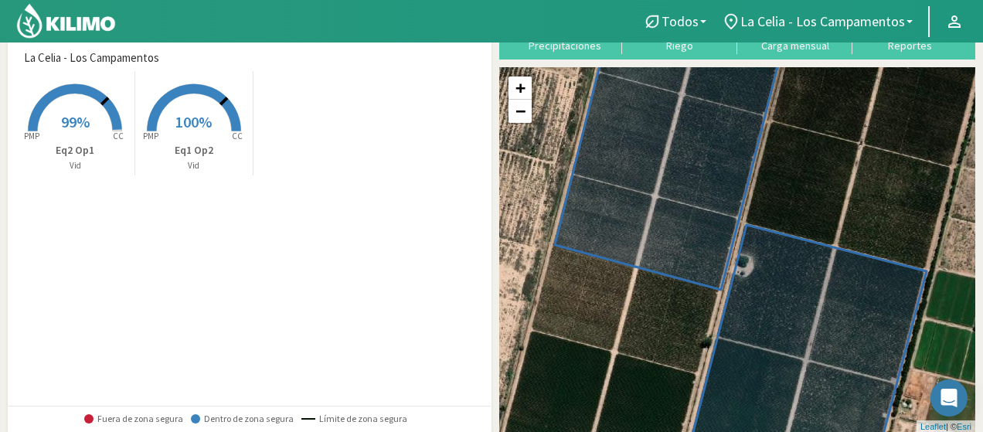
click at [99, 19] on img at bounding box center [65, 20] width 101 height 37
click at [101, 32] on img at bounding box center [65, 20] width 101 height 37
click at [73, 26] on img at bounding box center [65, 20] width 101 height 37
click at [73, 22] on img at bounding box center [65, 20] width 101 height 37
click at [67, 16] on img at bounding box center [65, 20] width 101 height 37
